Goal: Information Seeking & Learning: Learn about a topic

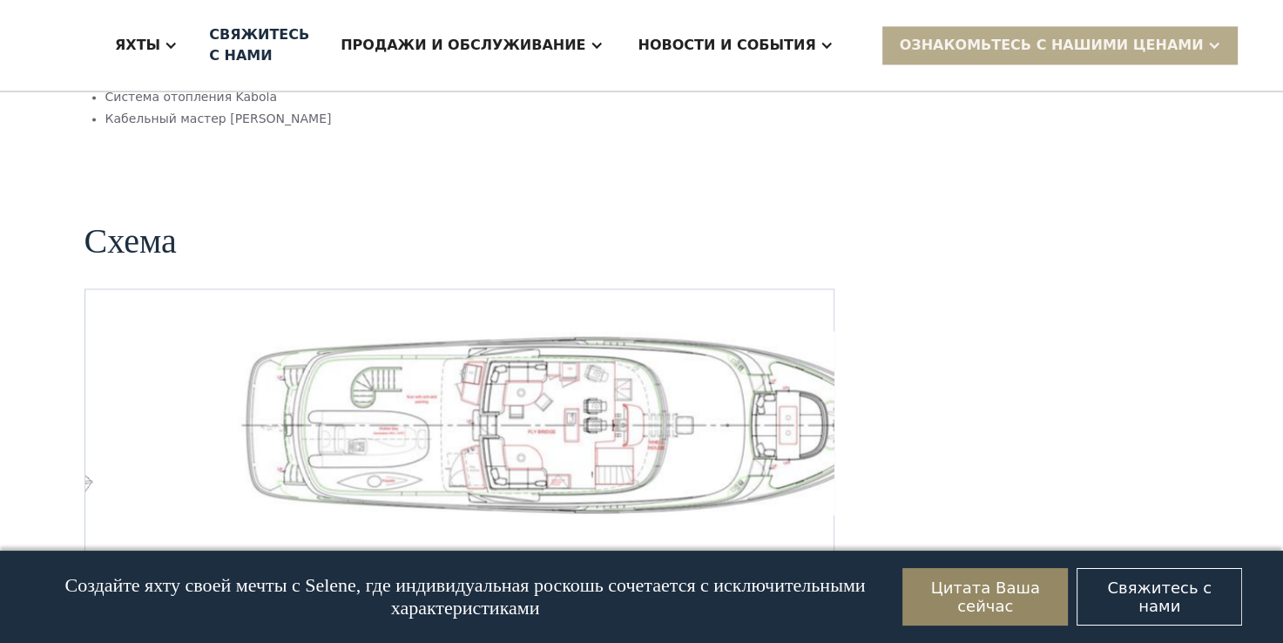
scroll to position [2691, 0]
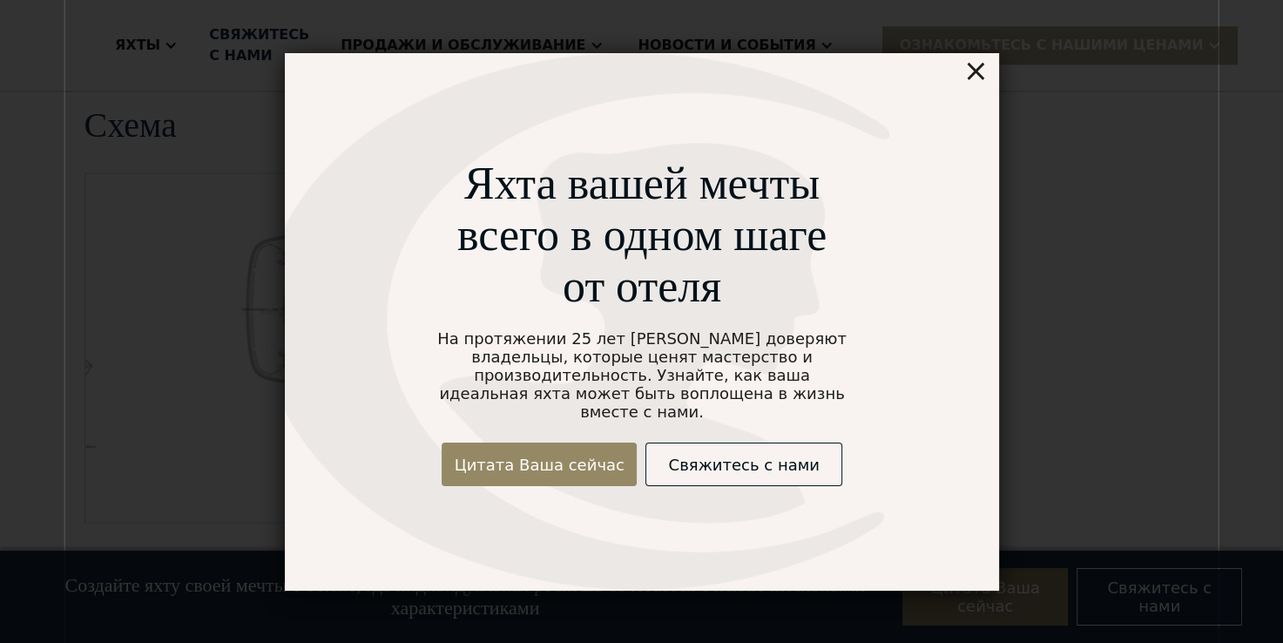
click at [975, 78] on div "×" at bounding box center [974, 70] width 25 height 35
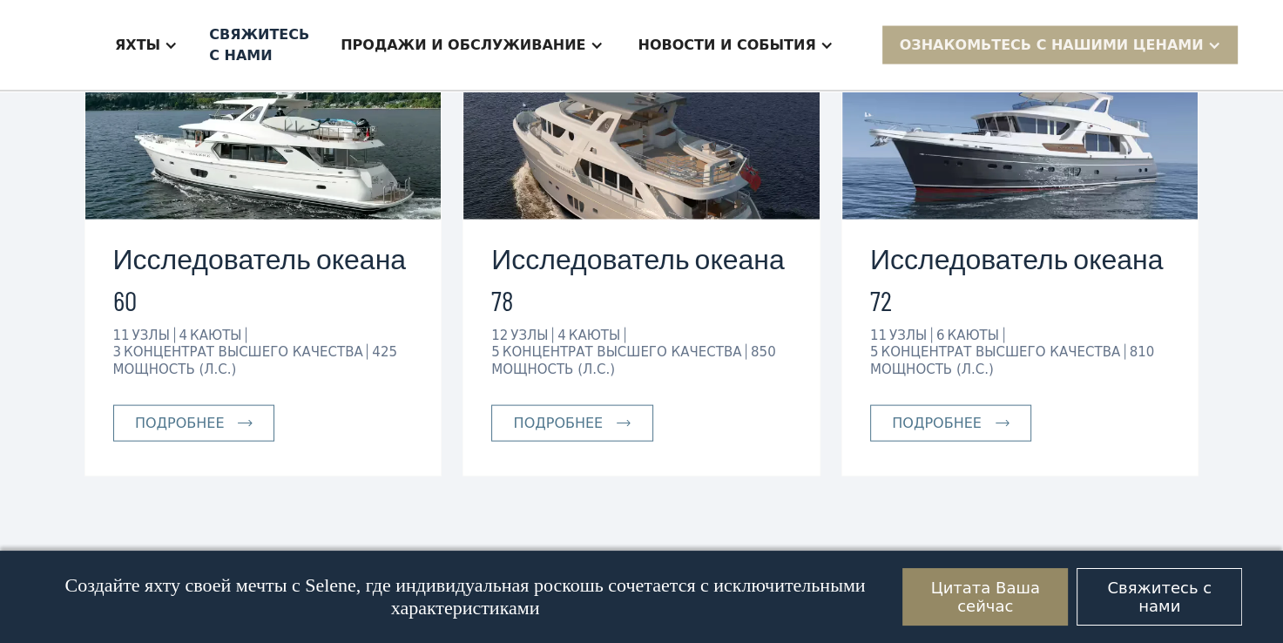
scroll to position [3536, 0]
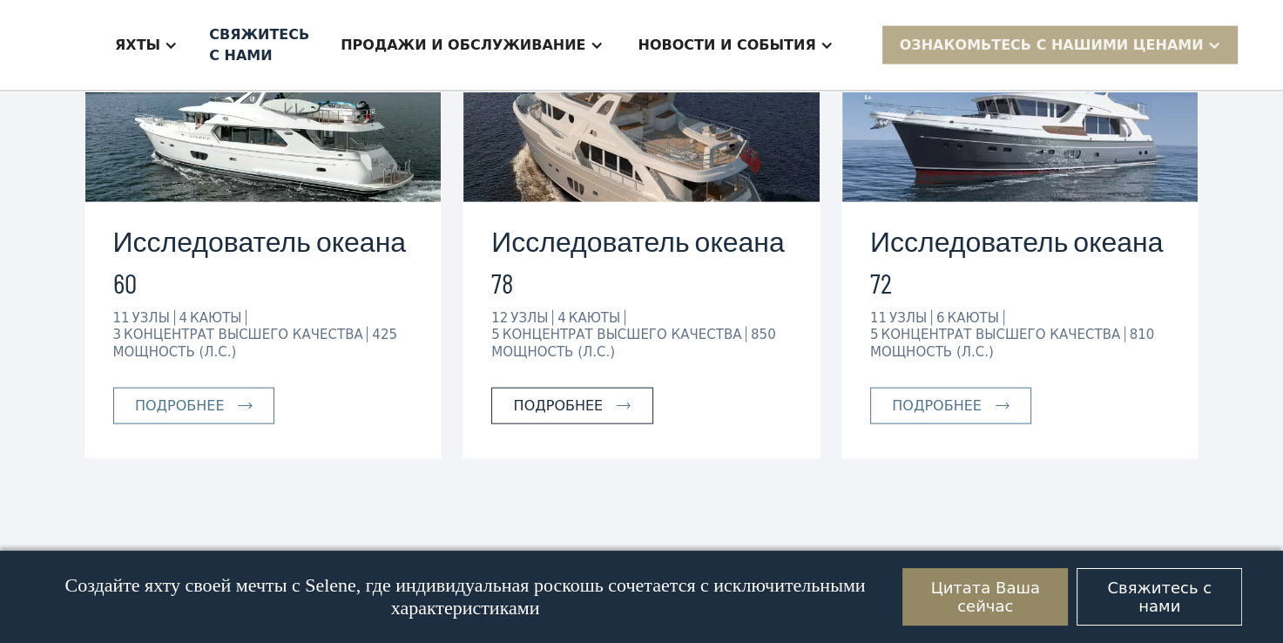
click at [584, 395] on div "Подробнее" at bounding box center [559, 405] width 90 height 21
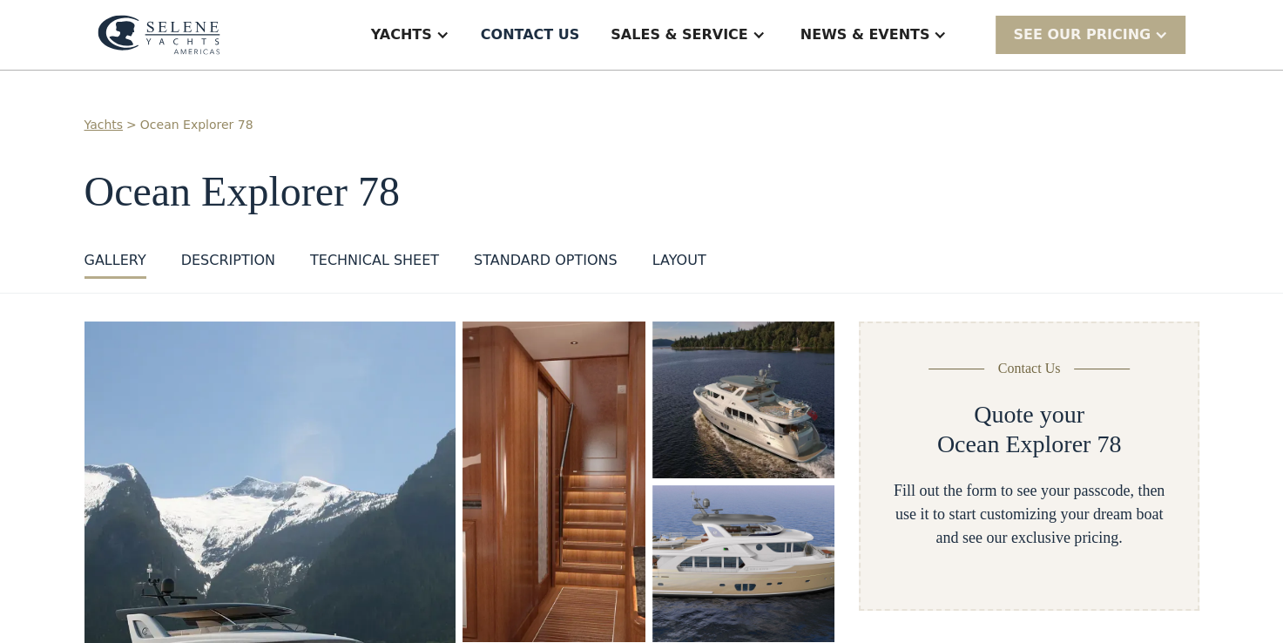
click at [231, 262] on div "DESCRIPTION" at bounding box center [228, 260] width 94 height 21
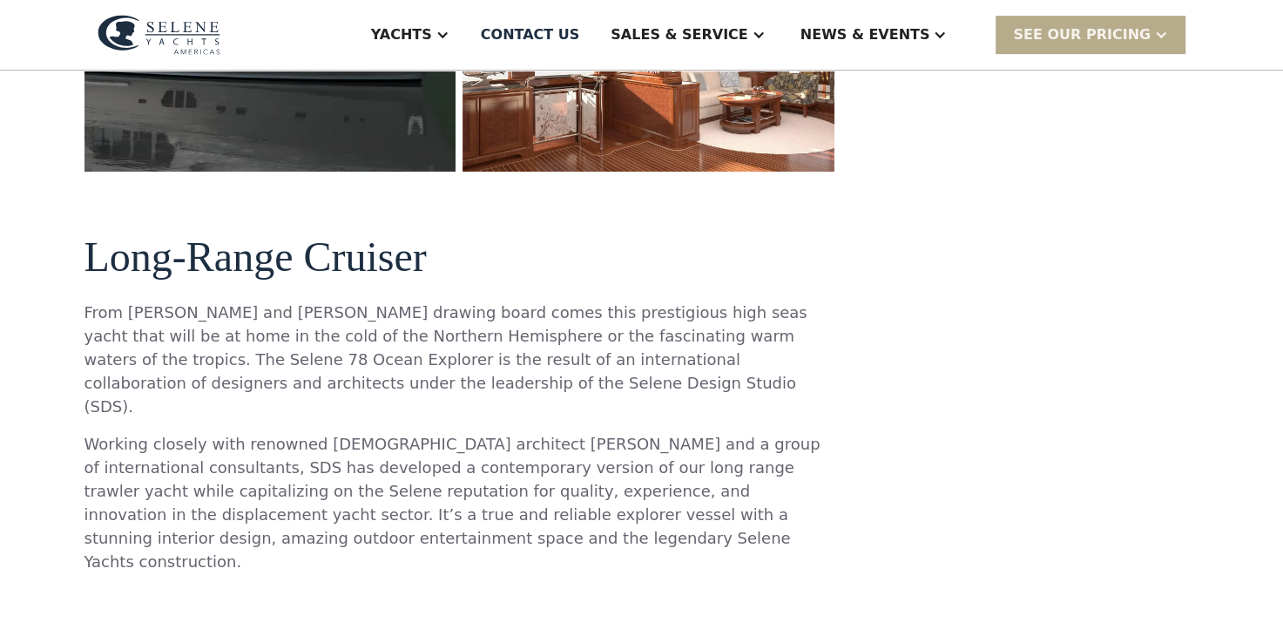
scroll to position [624, 0]
